Goal: Task Accomplishment & Management: Use online tool/utility

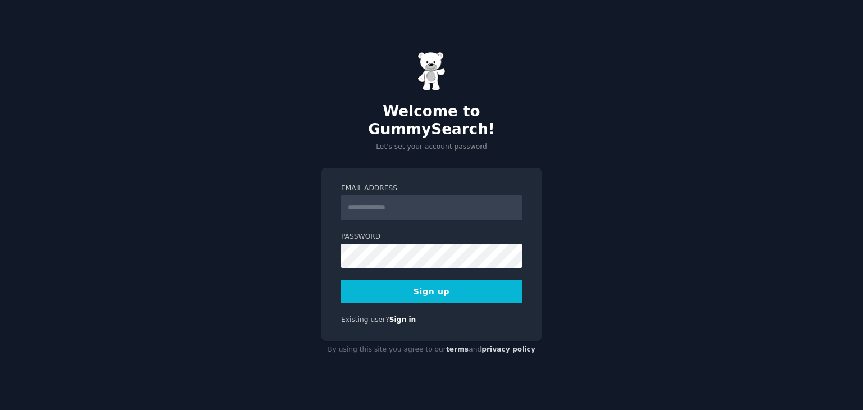
click at [408, 198] on input "Email Address" at bounding box center [431, 208] width 181 height 25
type input "**********"
click at [424, 290] on button "Sign up" at bounding box center [431, 292] width 181 height 24
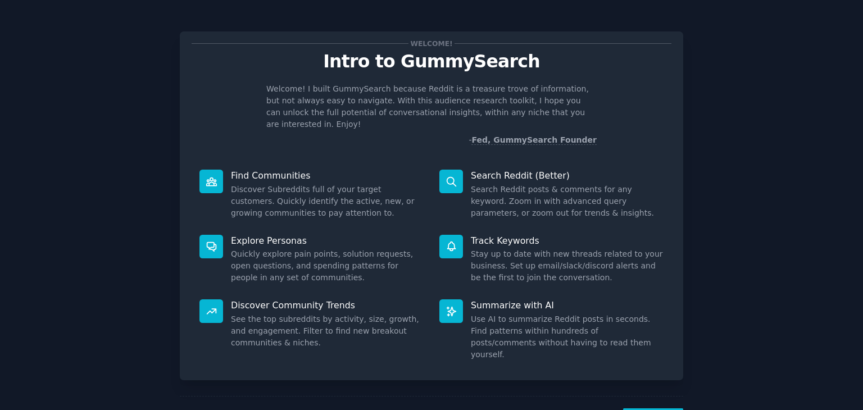
scroll to position [29, 0]
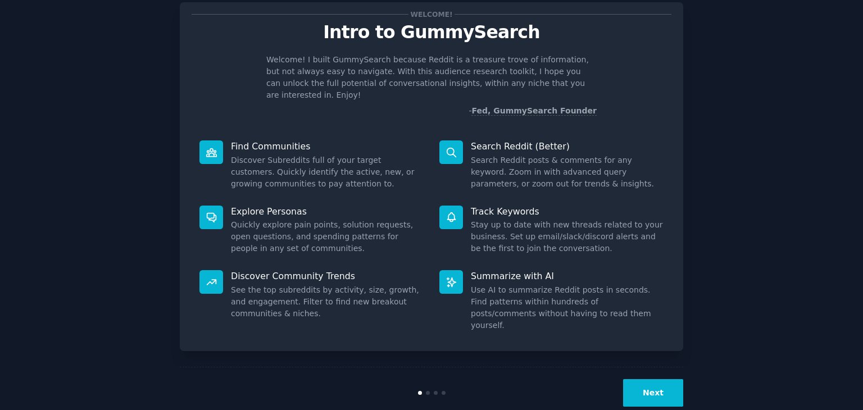
click at [651, 379] on button "Next" at bounding box center [653, 393] width 60 height 28
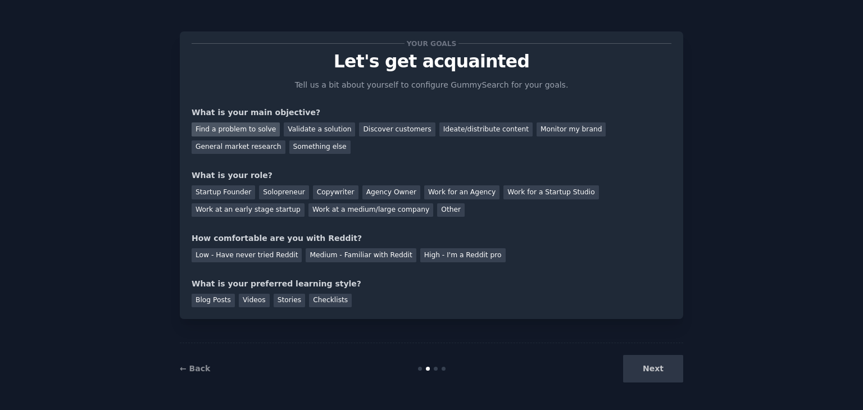
click at [255, 126] on div "Find a problem to solve" at bounding box center [236, 129] width 88 height 14
click at [285, 140] on div "General market research" at bounding box center [239, 147] width 94 height 14
click at [265, 258] on div "Low - Have never tried Reddit" at bounding box center [247, 255] width 110 height 14
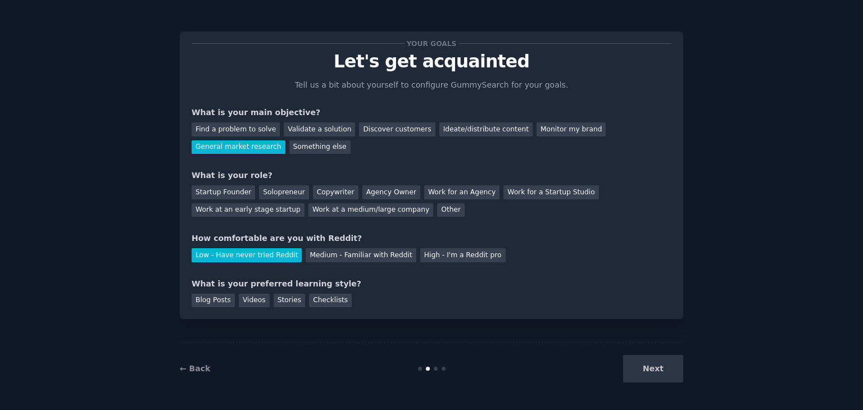
click at [646, 369] on div "Next" at bounding box center [599, 369] width 168 height 28
click at [252, 128] on div "Find a problem to solve" at bounding box center [236, 129] width 88 height 14
click at [647, 365] on div "Next" at bounding box center [599, 369] width 168 height 28
click at [655, 365] on div "Next" at bounding box center [599, 369] width 168 height 28
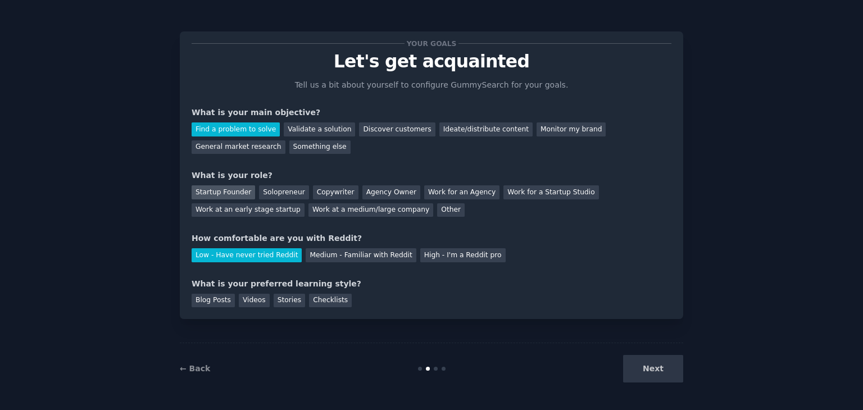
click at [217, 189] on div "Startup Founder" at bounding box center [223, 192] width 63 height 14
click at [243, 297] on div "Videos" at bounding box center [254, 301] width 31 height 14
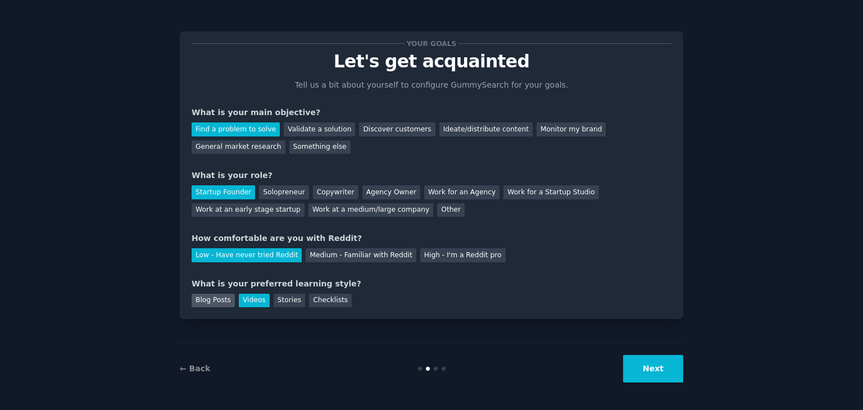
click at [203, 298] on div "Blog Posts" at bounding box center [213, 301] width 43 height 14
click at [669, 365] on button "Next" at bounding box center [653, 369] width 60 height 28
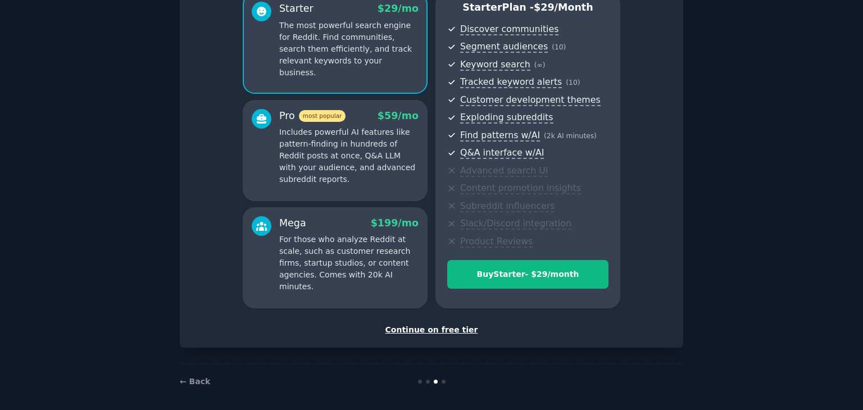
scroll to position [112, 0]
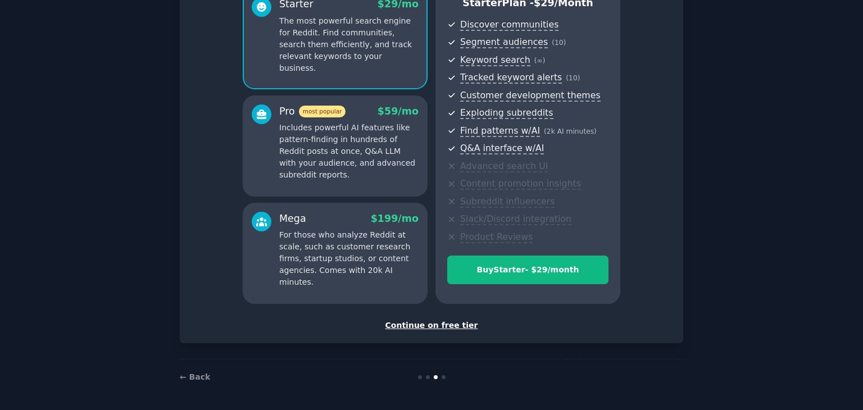
click at [421, 327] on div "Continue on free tier" at bounding box center [432, 326] width 480 height 12
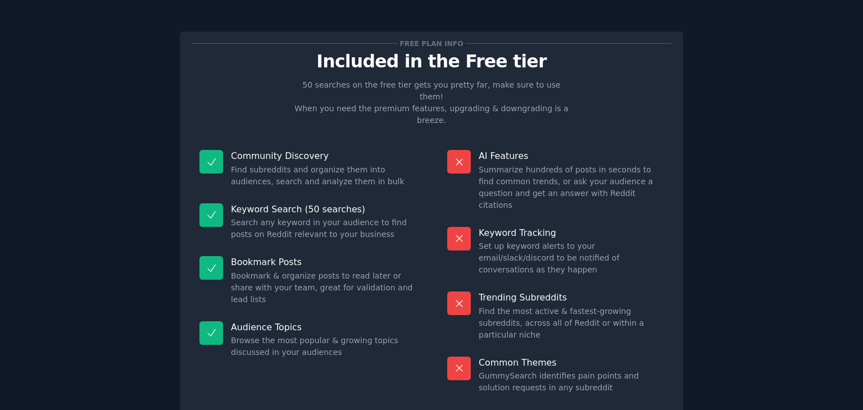
scroll to position [27, 0]
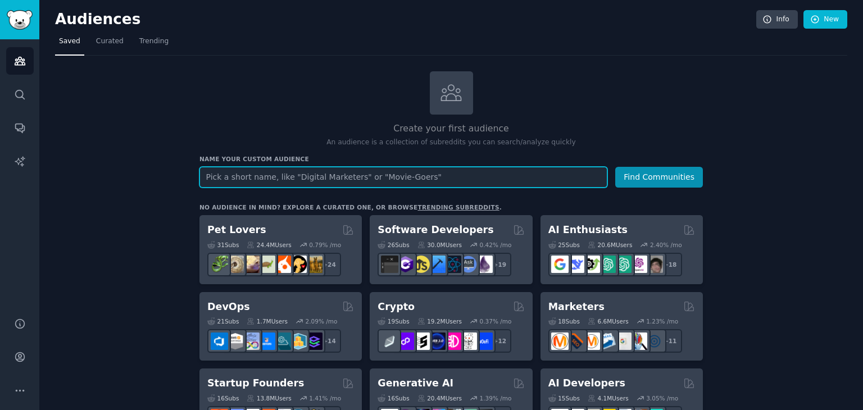
click at [333, 179] on input "text" at bounding box center [403, 177] width 408 height 21
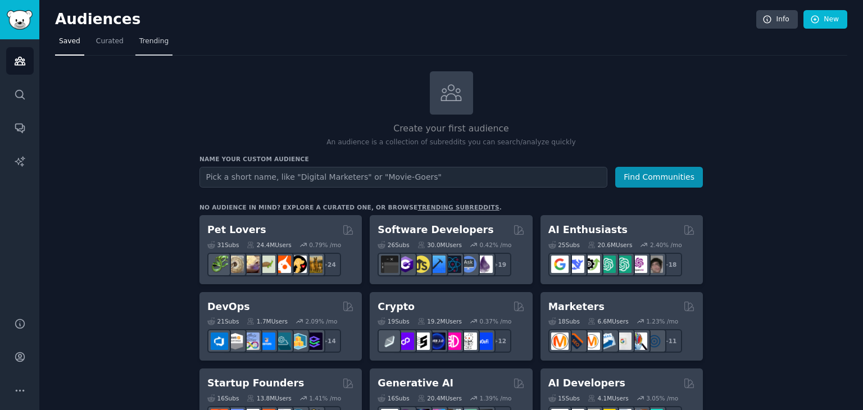
click at [150, 40] on span "Trending" at bounding box center [153, 42] width 29 height 10
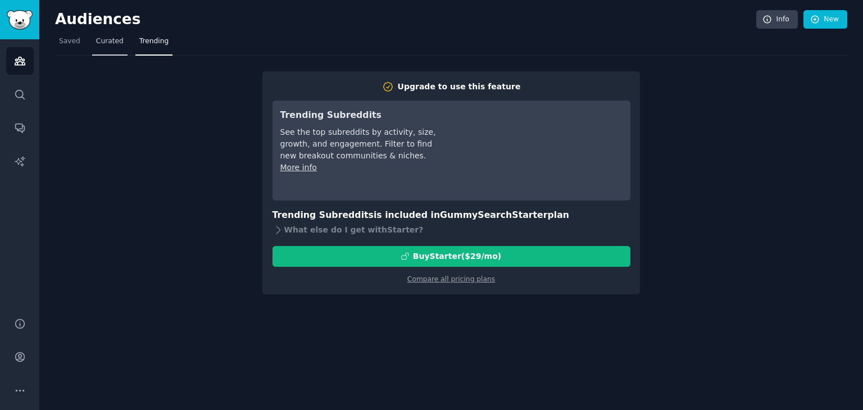
click at [98, 43] on span "Curated" at bounding box center [110, 42] width 28 height 10
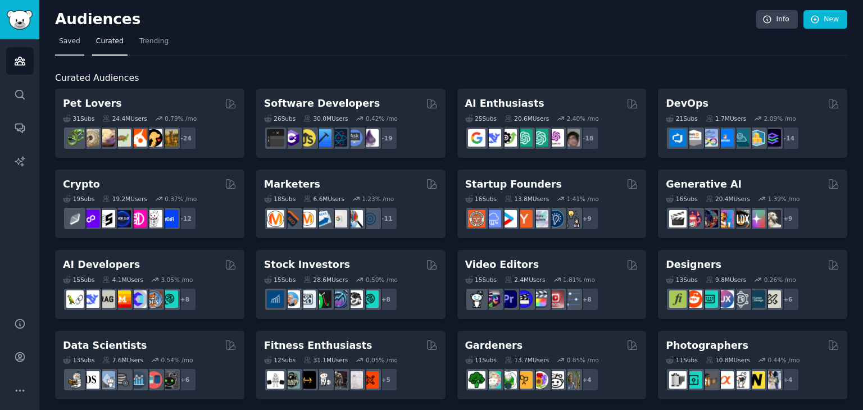
click at [64, 34] on link "Saved" at bounding box center [69, 44] width 29 height 23
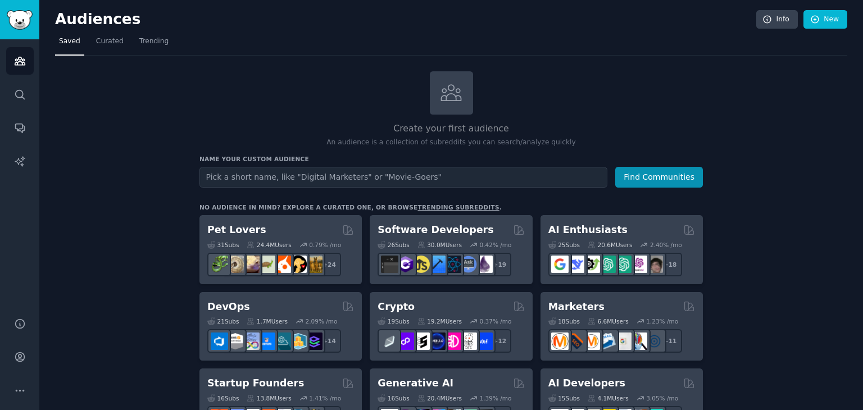
click at [347, 178] on input "text" at bounding box center [403, 177] width 408 height 21
type input "physical products"
click at [615, 167] on button "Find Communities" at bounding box center [659, 177] width 88 height 21
